Goal: Transaction & Acquisition: Purchase product/service

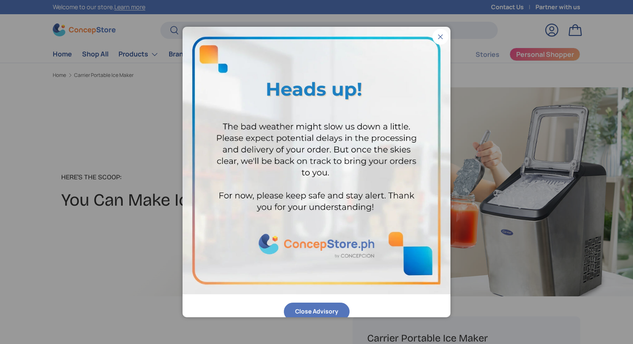
click at [440, 41] on button "Close" at bounding box center [440, 37] width 16 height 16
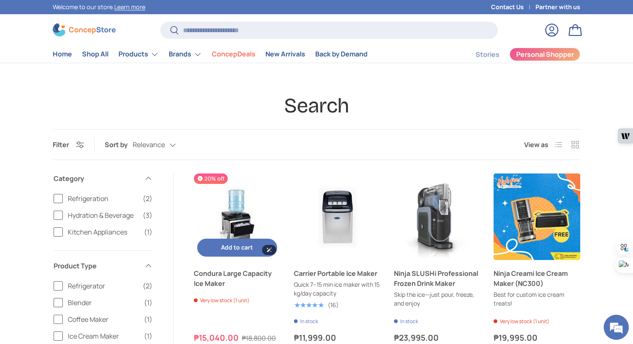
click at [231, 225] on img "Condura Large Capacity Ice Maker" at bounding box center [237, 217] width 87 height 87
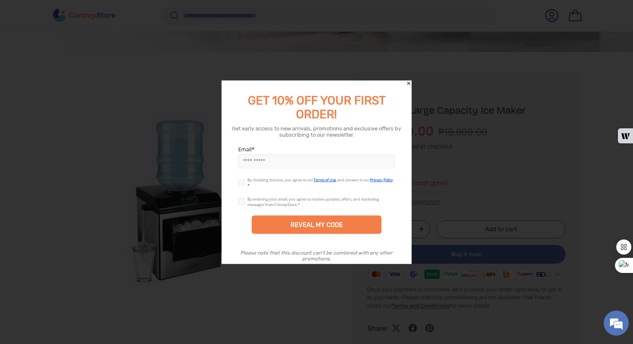
click at [409, 85] on icon "Close" at bounding box center [408, 83] width 6 height 6
